Goal: Obtain resource: Obtain resource

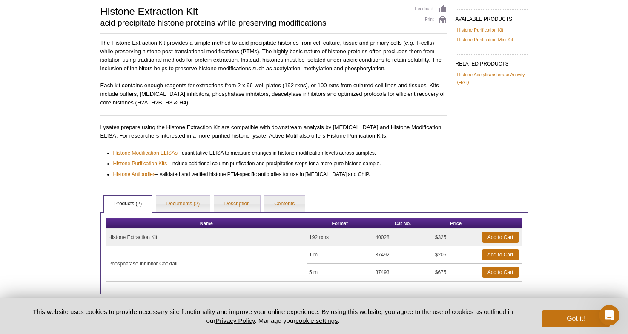
scroll to position [64, 0]
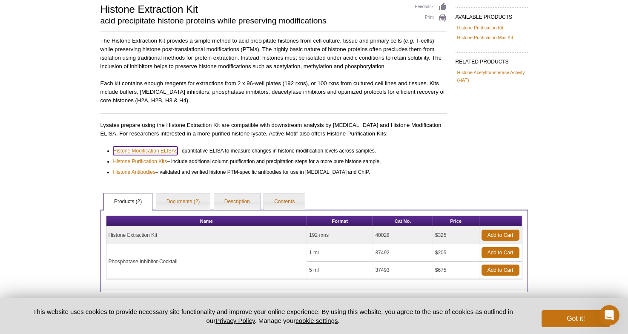
click at [146, 152] on link "Histone Modification ELISAs" at bounding box center [145, 151] width 64 height 9
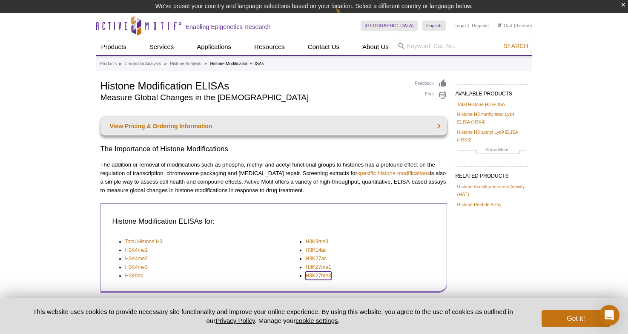
click at [317, 273] on link "H3K27me3" at bounding box center [319, 275] width 26 height 9
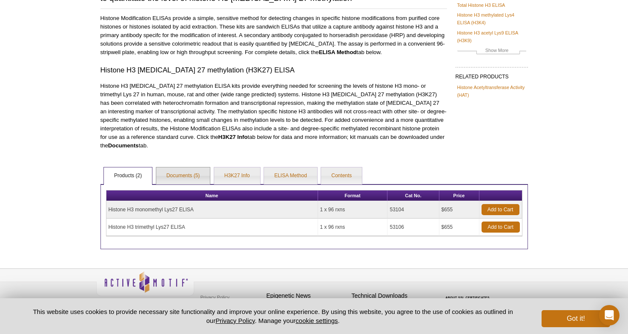
scroll to position [87, 0]
click at [190, 168] on link "Documents (5)" at bounding box center [183, 175] width 54 height 17
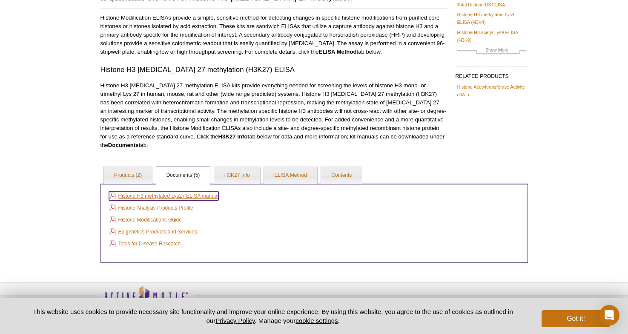
click at [191, 191] on link "Histone H3 methylated Lys27 ELISA manual" at bounding box center [164, 195] width 110 height 9
